Goal: Navigation & Orientation: Find specific page/section

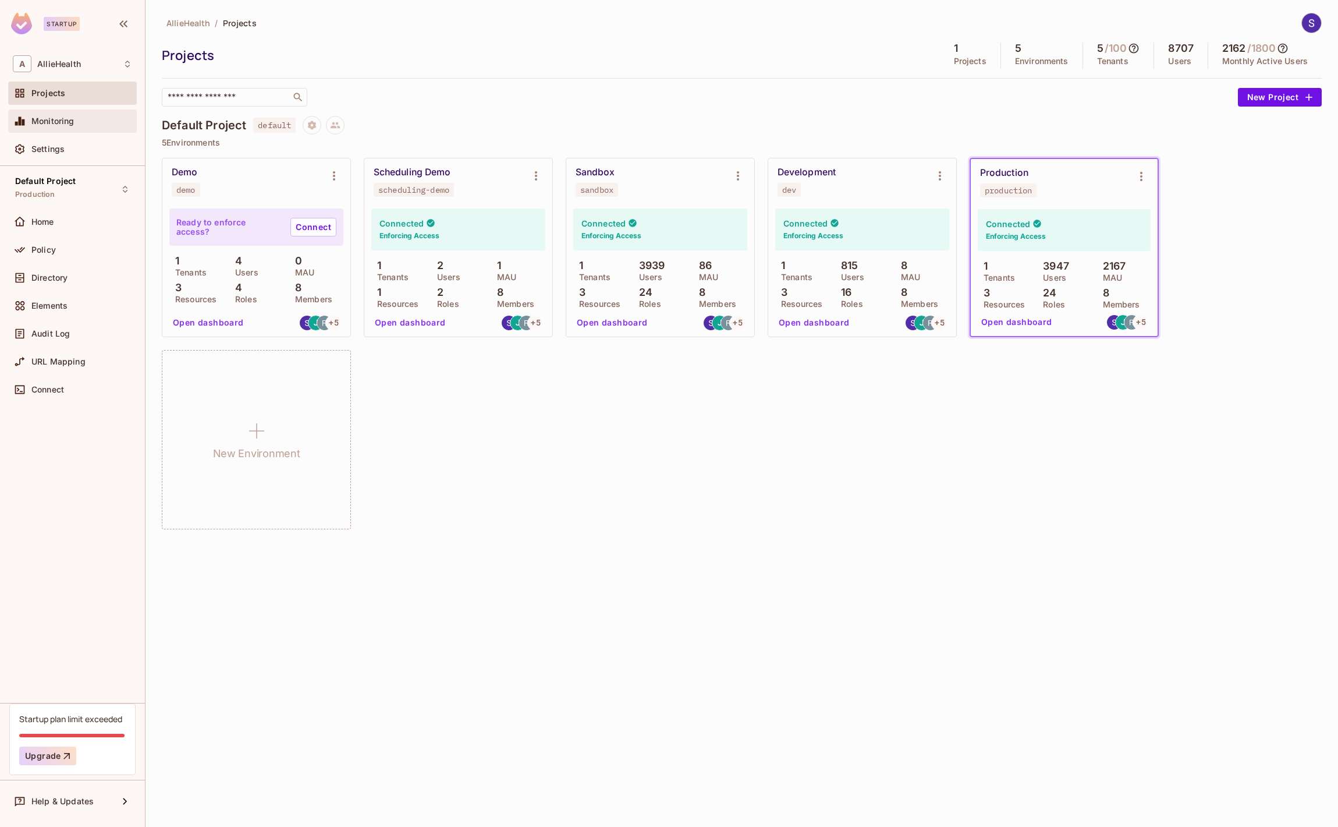
click at [63, 125] on span "Monitoring" at bounding box center [52, 120] width 43 height 9
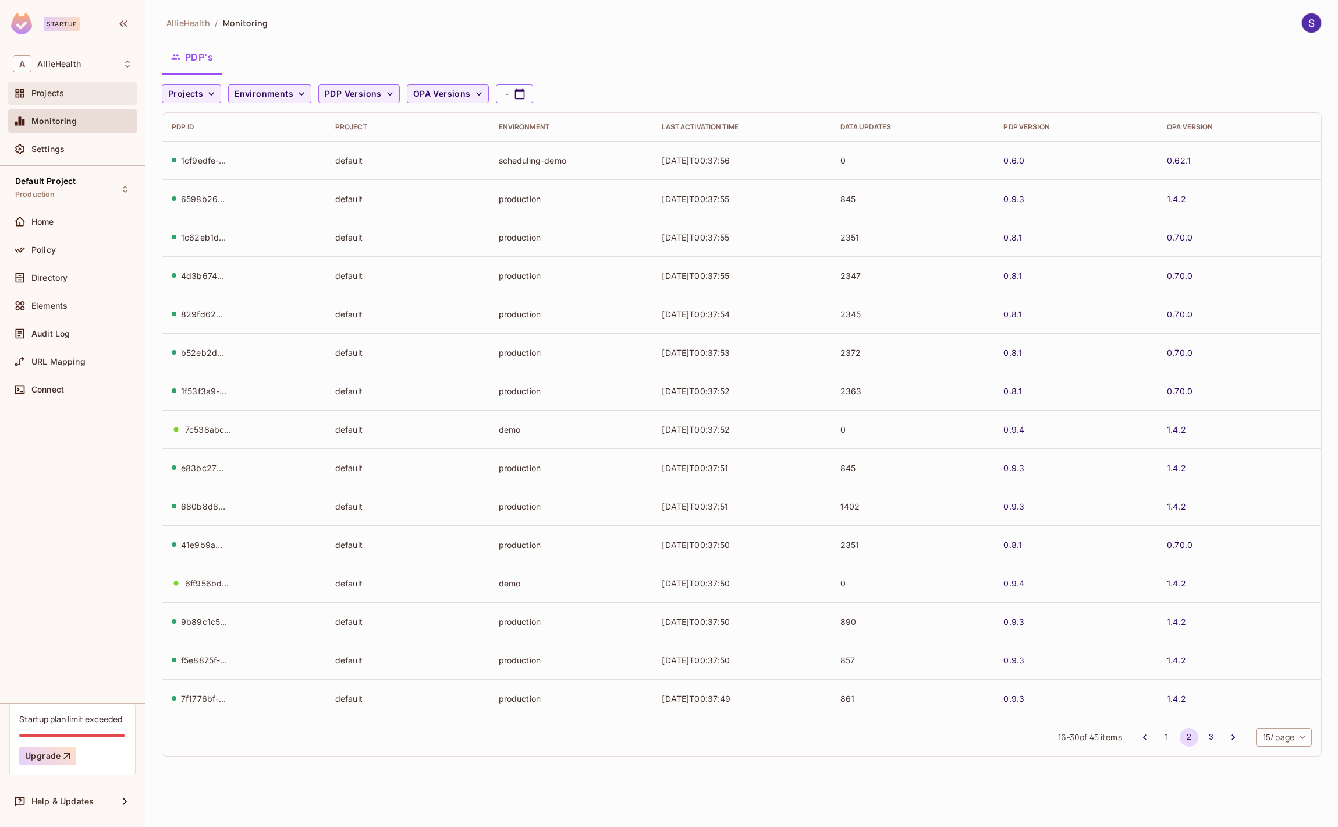
click at [59, 104] on div "Projects" at bounding box center [72, 93] width 129 height 23
